Goal: Task Accomplishment & Management: Manage account settings

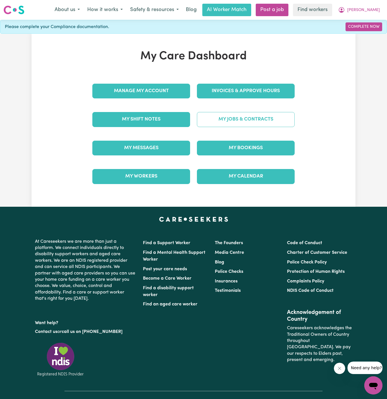
click at [248, 119] on link "My Jobs & Contracts" at bounding box center [246, 119] width 98 height 15
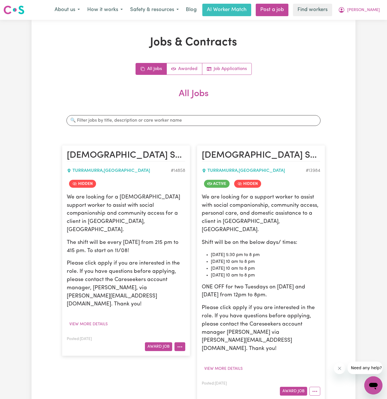
click at [181, 343] on button "More options" at bounding box center [179, 347] width 11 height 9
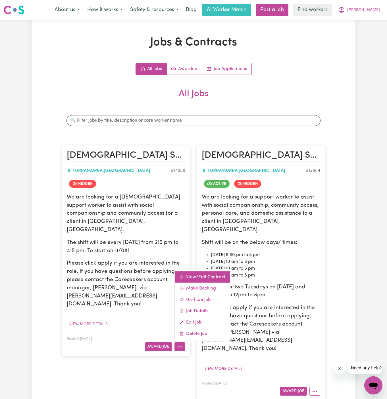
click at [205, 272] on link "View/Edit Contract" at bounding box center [202, 277] width 55 height 11
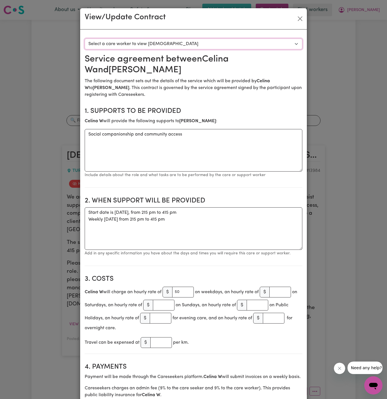
click at [133, 43] on select "Select a care worker to view contract #10499 - Celina W (contract terminated)" at bounding box center [193, 44] width 217 height 11
click at [301, 18] on button "Close" at bounding box center [299, 18] width 9 height 9
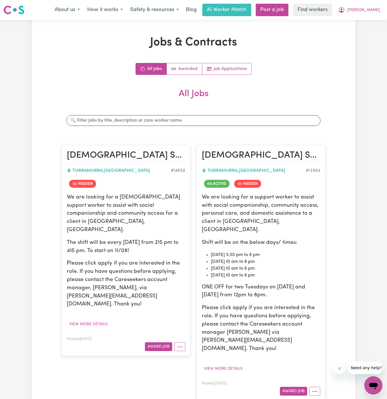
click at [134, 225] on p "We are looking for a female support worker to assist with social companionship …" at bounding box center [126, 214] width 118 height 41
click at [374, 12] on span "Jennifer" at bounding box center [363, 10] width 33 height 6
click at [358, 34] on link "Logout" at bounding box center [360, 32] width 45 height 11
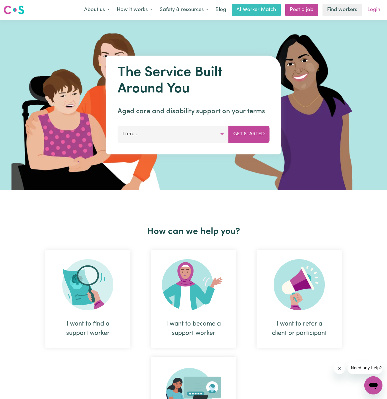
click at [372, 9] on link "Login" at bounding box center [374, 10] width 20 height 12
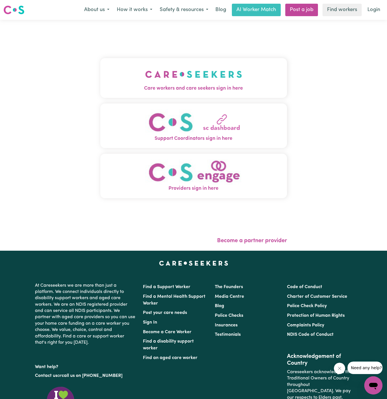
click at [190, 74] on img "Care workers and care seekers sign in here" at bounding box center [193, 74] width 97 height 21
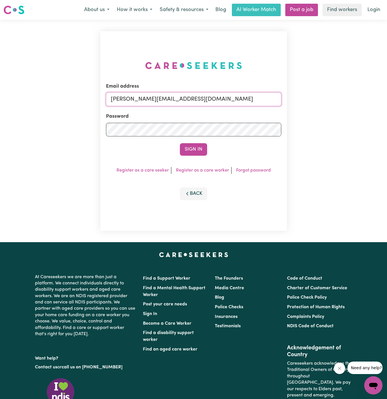
click at [245, 102] on input "[PERSON_NAME][EMAIL_ADDRESS][DOMAIN_NAME]" at bounding box center [193, 100] width 175 height 14
drag, startPoint x: 140, startPoint y: 98, endPoint x: 384, endPoint y: 101, distance: 243.9
click at [384, 101] on div "Email address superuser~KarynPenderESS@careseekers.com.au Password Sign In Regi…" at bounding box center [193, 131] width 387 height 223
type input "superuser~PaulineGraineyTWC@careseekers.com.au"
click at [180, 143] on button "Sign In" at bounding box center [193, 149] width 27 height 12
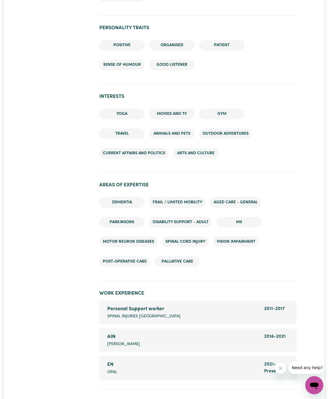
scroll to position [704, 0]
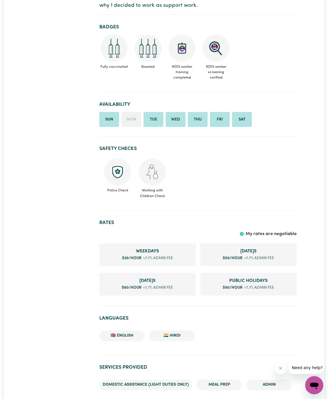
scroll to position [142, 0]
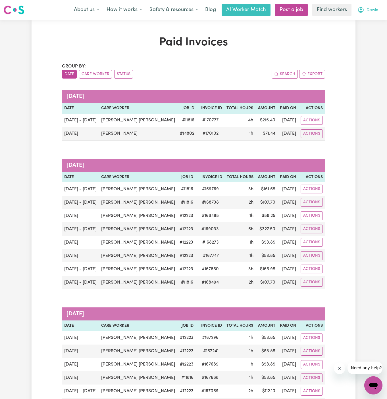
click at [379, 12] on span "Dawlat" at bounding box center [372, 10] width 13 height 6
click at [376, 21] on link "My Dashboard" at bounding box center [360, 22] width 45 height 11
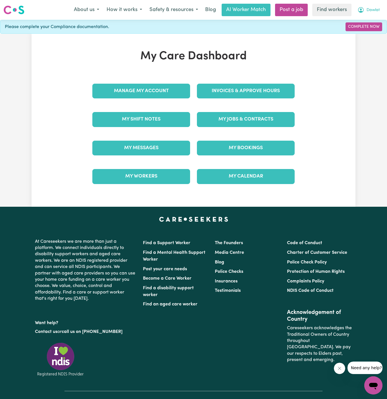
click at [376, 8] on span "Dawlat" at bounding box center [372, 10] width 13 height 6
click at [375, 26] on link "My Dashboard" at bounding box center [360, 22] width 45 height 11
click at [372, 33] on link "Logout" at bounding box center [360, 32] width 45 height 11
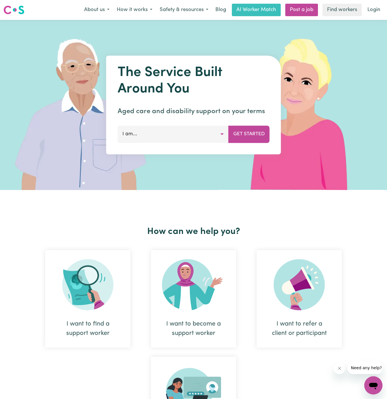
click at [378, 3] on nav "Menu About us How it works Safety & resources Blog AI Worker Match Post a job F…" at bounding box center [193, 10] width 387 height 20
click at [377, 8] on link "Login" at bounding box center [374, 10] width 20 height 12
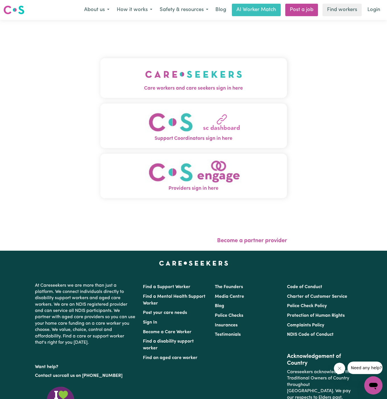
click at [189, 81] on img "Care workers and care seekers sign in here" at bounding box center [193, 74] width 97 height 21
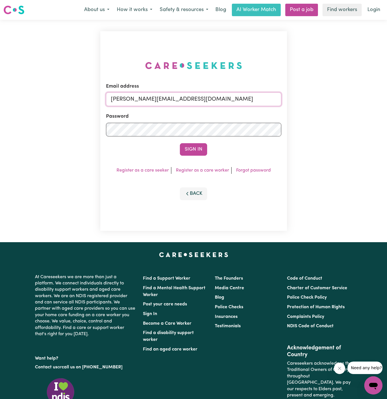
click at [196, 105] on input "[PERSON_NAME][EMAIL_ADDRESS][DOMAIN_NAME]" at bounding box center [193, 100] width 175 height 14
drag, startPoint x: 139, startPoint y: 99, endPoint x: 419, endPoint y: 102, distance: 279.7
click at [386, 102] on html "Menu About us How it works Safety & resources Blog AI Worker Match Post a job F…" at bounding box center [193, 243] width 387 height 487
type input "[EMAIL_ADDRESS][DOMAIN_NAME]"
click at [180, 143] on button "Sign In" at bounding box center [193, 149] width 27 height 12
